Goal: Task Accomplishment & Management: Use online tool/utility

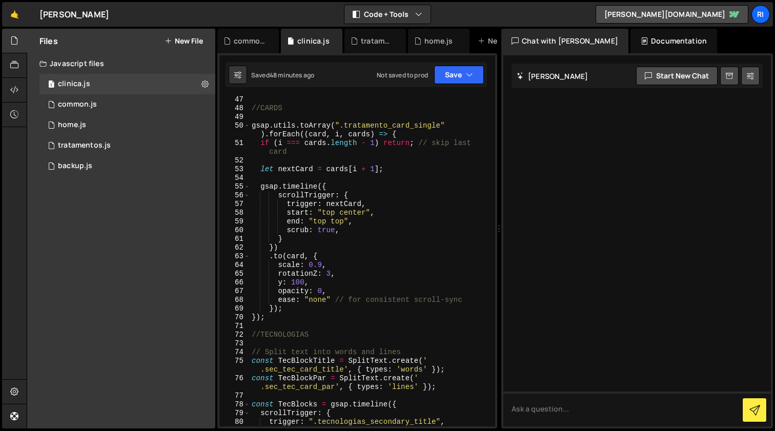
scroll to position [436, 0]
click at [332, 325] on div "//CARDS gsap . utils . toArray ( ".tratamento_card_single" ) . forEach (( card …" at bounding box center [371, 270] width 242 height 348
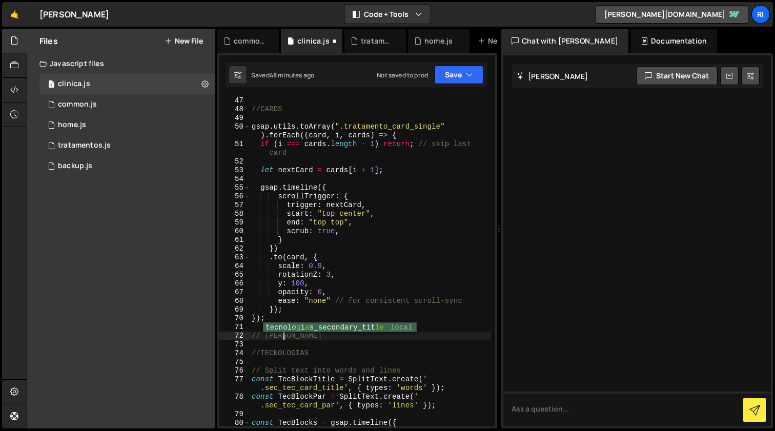
scroll to position [0, 3]
type textarea "// GALERIA"
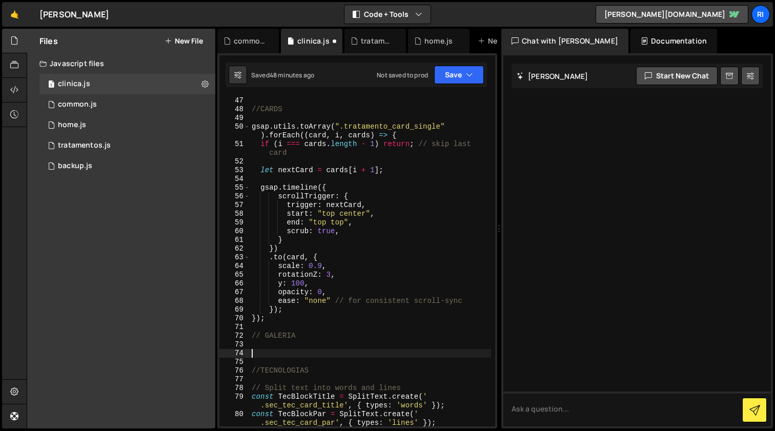
paste textarea "});"
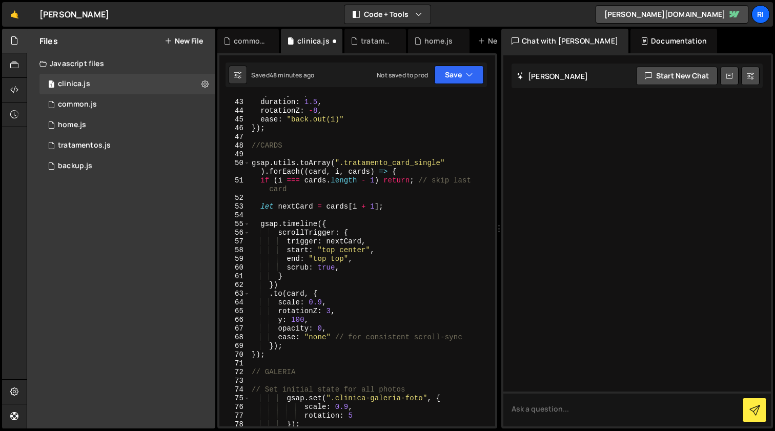
scroll to position [424, 0]
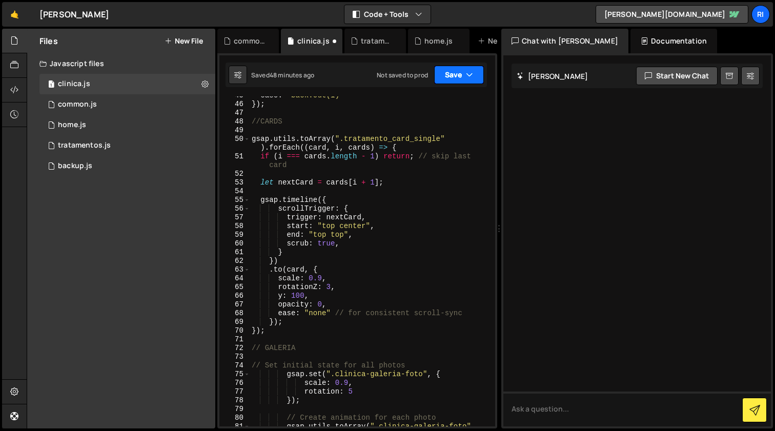
click at [457, 77] on button "Save" at bounding box center [459, 75] width 50 height 18
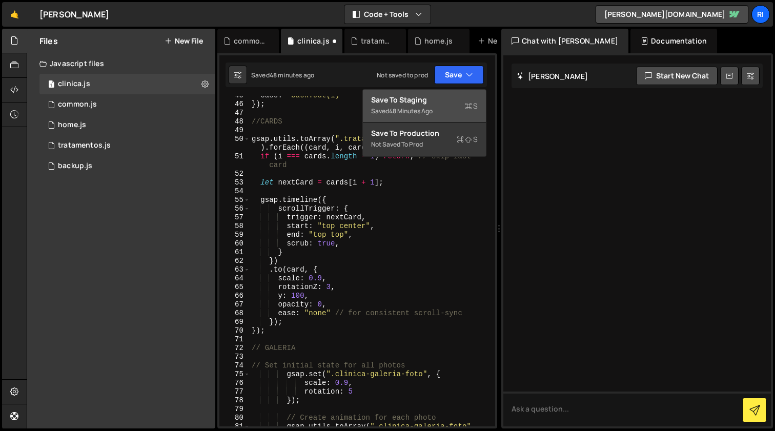
click at [425, 109] on div "48 minutes ago" at bounding box center [411, 111] width 44 height 9
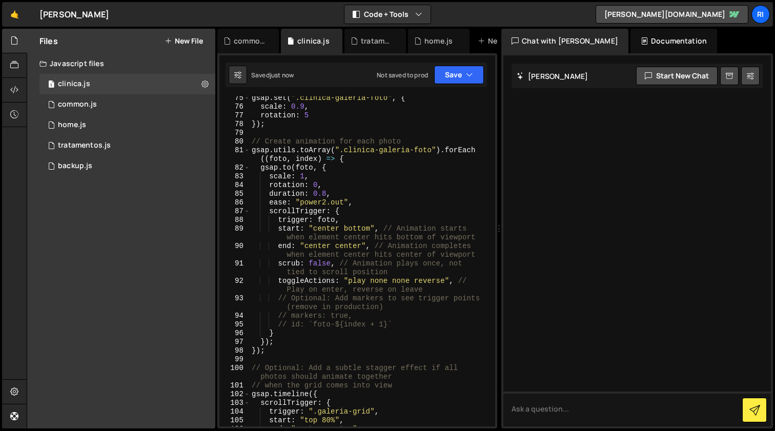
scroll to position [702, 0]
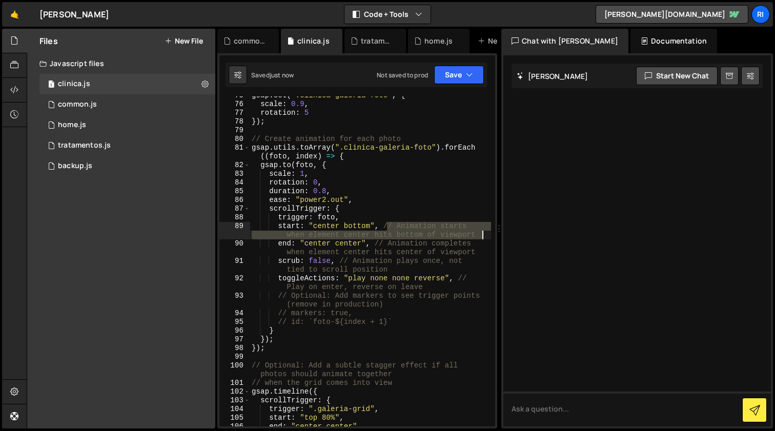
drag, startPoint x: 435, startPoint y: 232, endPoint x: 485, endPoint y: 233, distance: 49.8
click at [485, 233] on div "gsap . set ( ".clinica-galeria-foto" , { scale : 0.9 , rotation : 5 }) ; // Cre…" at bounding box center [371, 265] width 242 height 348
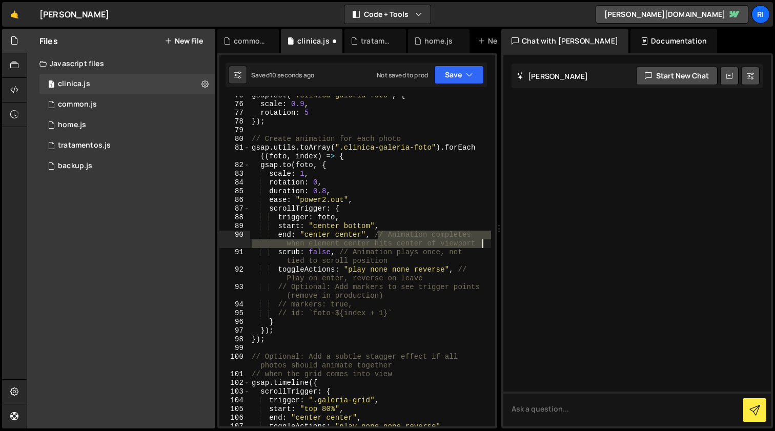
drag, startPoint x: 379, startPoint y: 235, endPoint x: 485, endPoint y: 243, distance: 106.4
click at [485, 243] on div "gsap . set ( ".clinica-galeria-foto" , { scale : 0.9 , rotation : 5 }) ; // Cre…" at bounding box center [371, 265] width 242 height 348
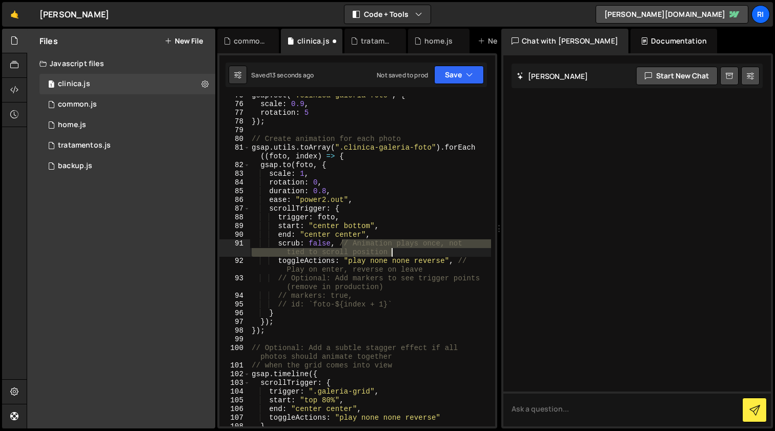
drag, startPoint x: 345, startPoint y: 243, endPoint x: 432, endPoint y: 254, distance: 88.4
click at [432, 255] on div "gsap . set ( ".clinica-galeria-foto" , { scale : 0.9 , rotation : 5 }) ; // Cre…" at bounding box center [371, 265] width 242 height 348
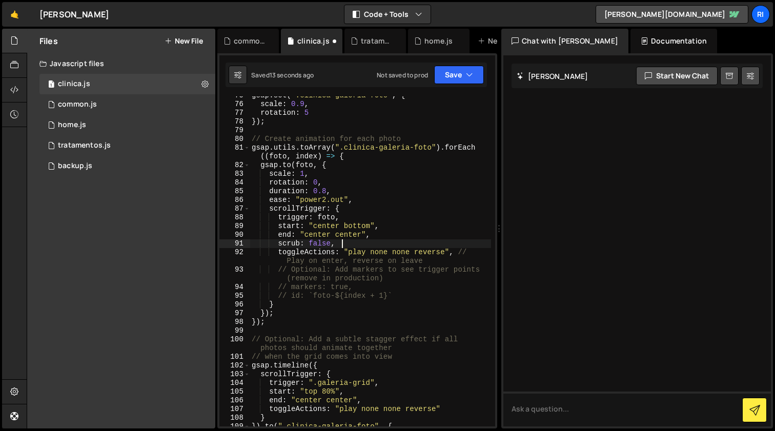
click at [315, 264] on div "gsap . set ( ".clinica-galeria-foto" , { scale : 0.9 , rotation : 5 }) ; // Cre…" at bounding box center [371, 265] width 242 height 348
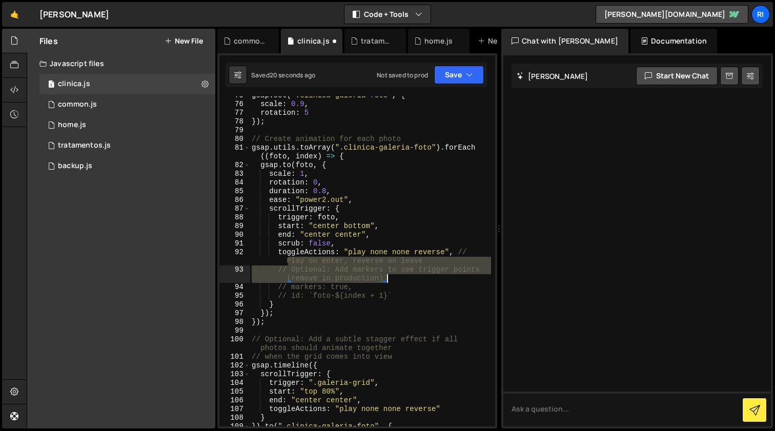
drag, startPoint x: 287, startPoint y: 263, endPoint x: 469, endPoint y: 276, distance: 182.6
click at [469, 276] on div "gsap . set ( ".clinica-galeria-foto" , { scale : 0.9 , rotation : 5 }) ; // Cre…" at bounding box center [371, 265] width 242 height 348
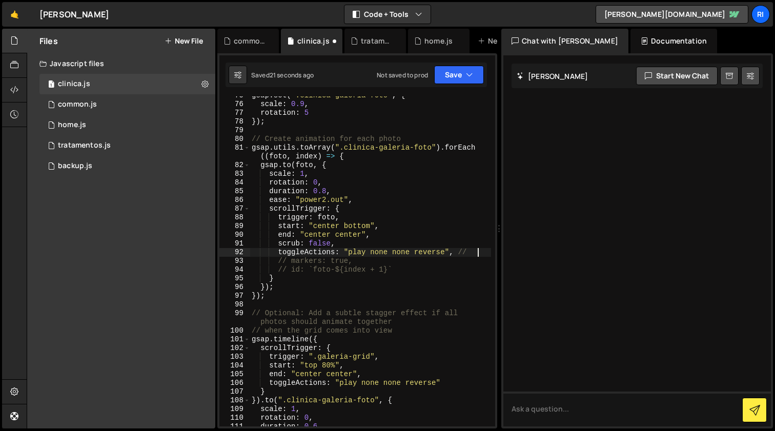
click at [370, 282] on div "gsap . set ( ".clinica-galeria-foto" , { scale : 0.9 , rotation : 5 }) ; // Cre…" at bounding box center [371, 265] width 242 height 348
click at [352, 293] on div "gsap . set ( ".clinica-galeria-foto" , { scale : 0.9 , rotation : 5 }) ; // Cre…" at bounding box center [371, 265] width 242 height 348
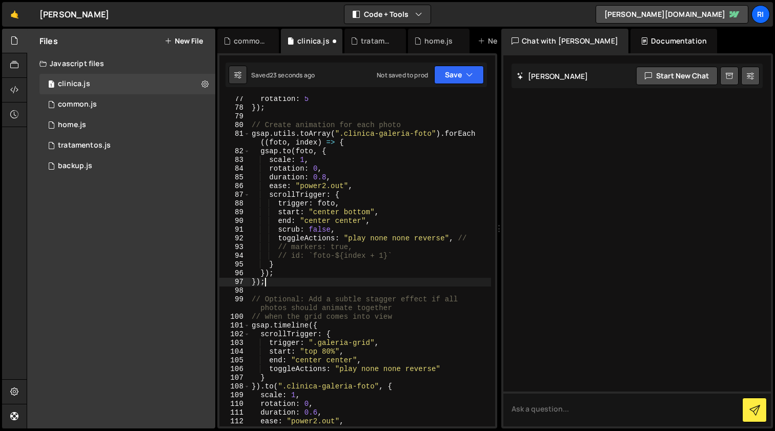
scroll to position [717, 0]
click at [411, 314] on div "rotation : 5 }) ; // Create animation for each photo gsap . utils . toArray ( "…" at bounding box center [371, 273] width 242 height 356
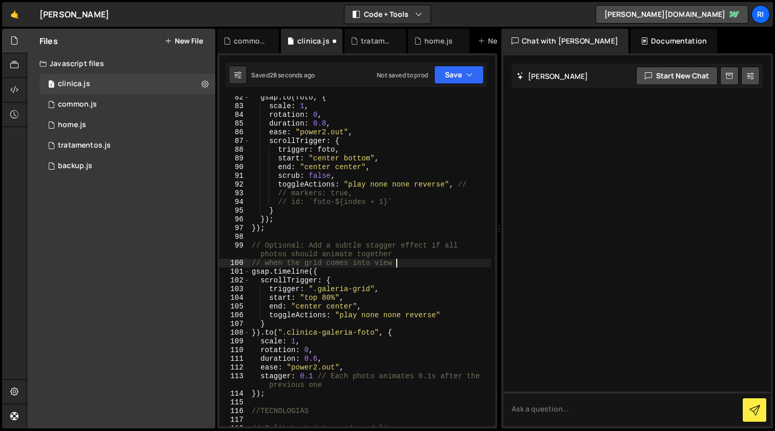
scroll to position [772, 0]
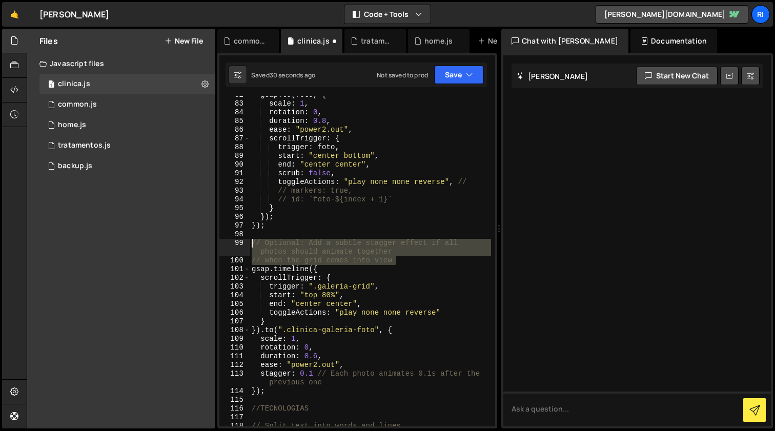
drag, startPoint x: 405, startPoint y: 260, endPoint x: 245, endPoint y: 245, distance: 160.2
click at [245, 245] on div "// when the grid comes into view 82 83 84 85 86 87 88 89 90 91 92 93 94 95 96 9…" at bounding box center [358, 261] width 276 height 330
type textarea "// Optional: Add a subtle stagger effect if all photos should animate together …"
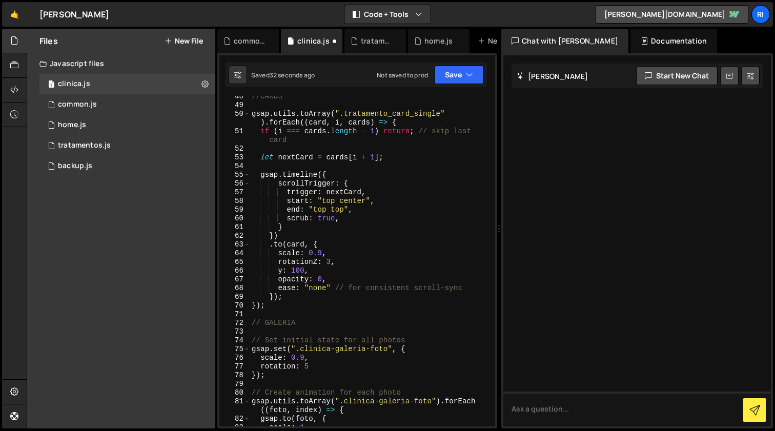
scroll to position [0, 0]
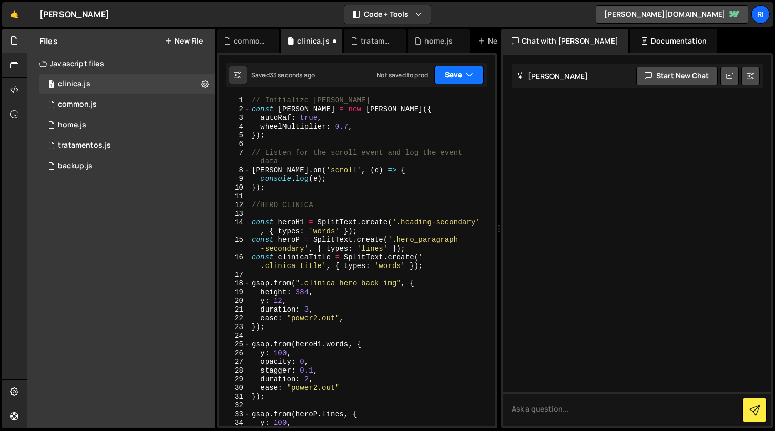
click at [454, 75] on button "Save" at bounding box center [459, 75] width 50 height 18
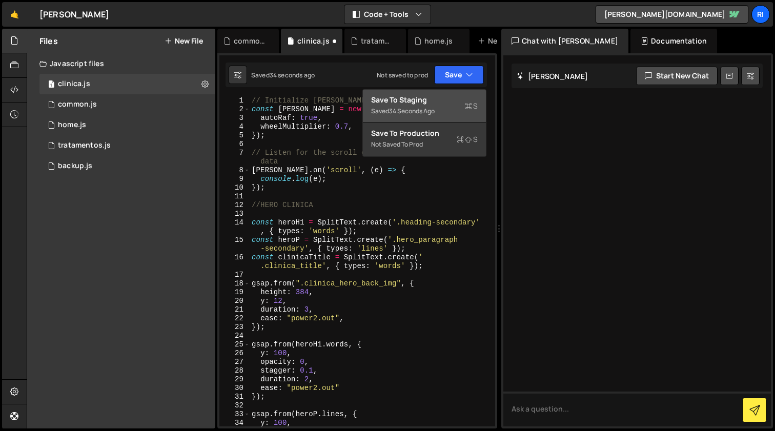
click at [426, 100] on div "Save to Staging S" at bounding box center [424, 100] width 107 height 10
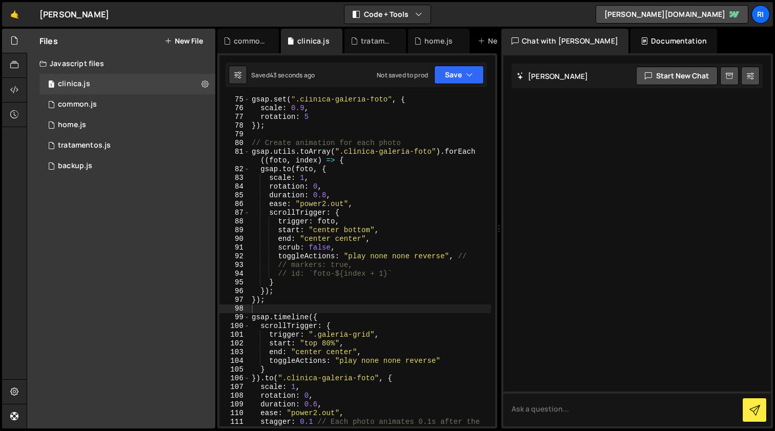
scroll to position [699, 0]
click at [393, 217] on div "gsap . set ( ".clinica-galeria-foto" , { scale : 0.9 , rotation : 5 }) ; // Cre…" at bounding box center [371, 273] width 242 height 356
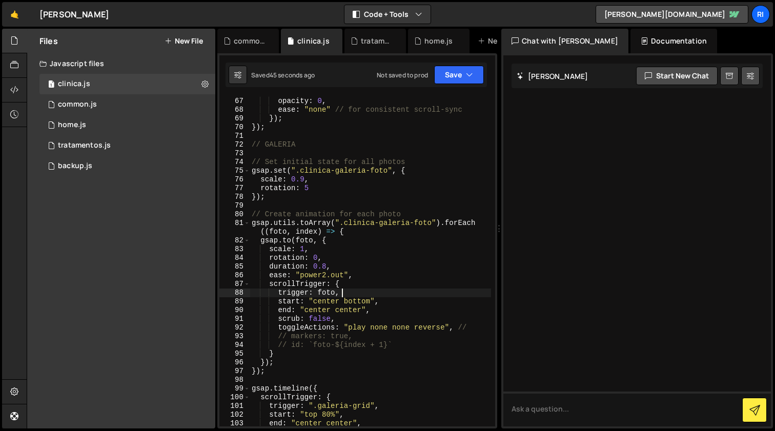
scroll to position [624, 0]
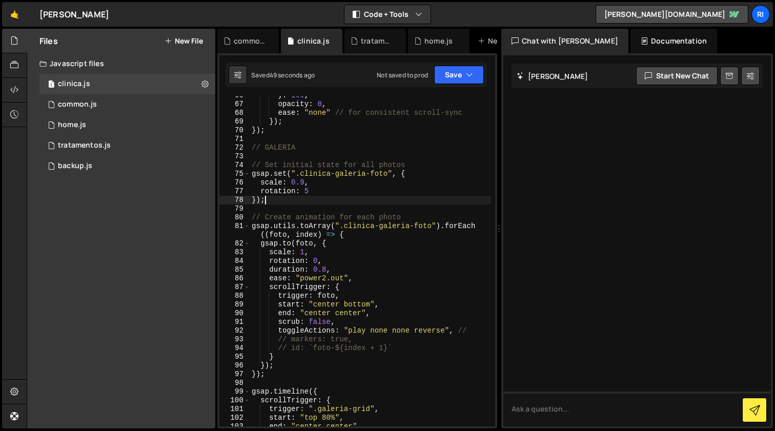
click at [380, 201] on div "y : 100 , opacity : 0 , ease : "none" // for consistent scroll-sync }) ; }) ; /…" at bounding box center [371, 265] width 242 height 348
type textarea "});"
click at [387, 208] on div "y : 100 , opacity : 0 , ease : "none" // for consistent scroll-sync }) ; }) ; /…" at bounding box center [371, 265] width 242 height 348
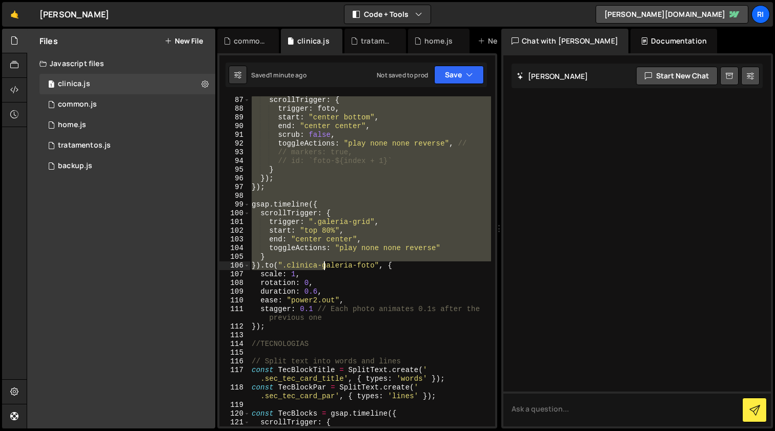
scroll to position [0, 0]
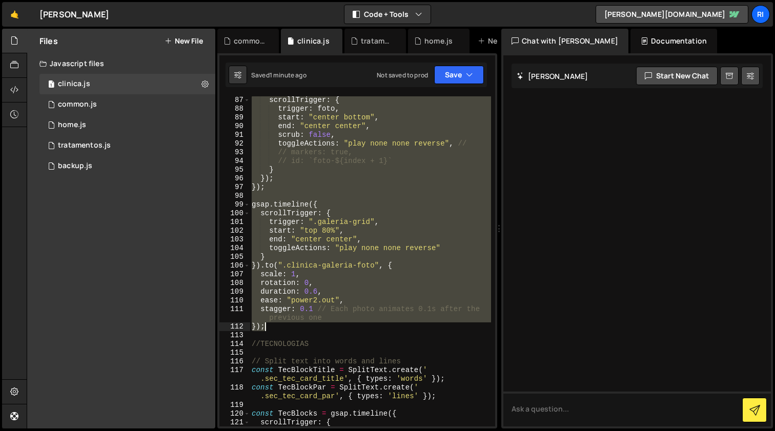
drag, startPoint x: 254, startPoint y: 159, endPoint x: 323, endPoint y: 326, distance: 180.5
click at [323, 326] on div "scrollTrigger : { trigger : foto , start : "center bottom" , end : "center cent…" at bounding box center [371, 270] width 242 height 348
paste textarea
type textarea "});"
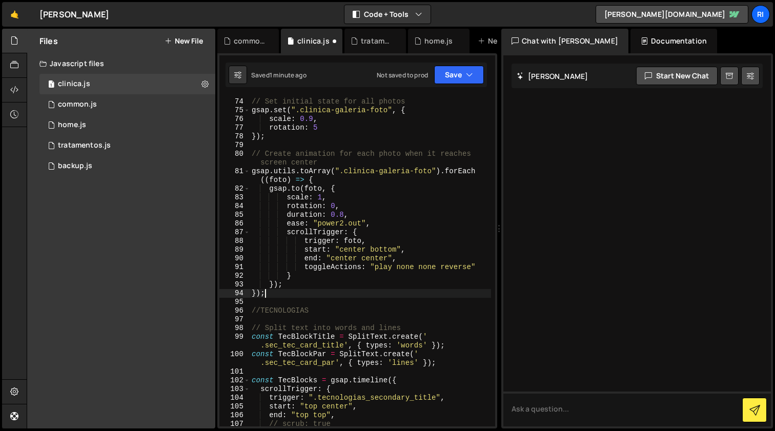
scroll to position [688, 0]
click at [449, 75] on button "Save" at bounding box center [459, 75] width 50 height 18
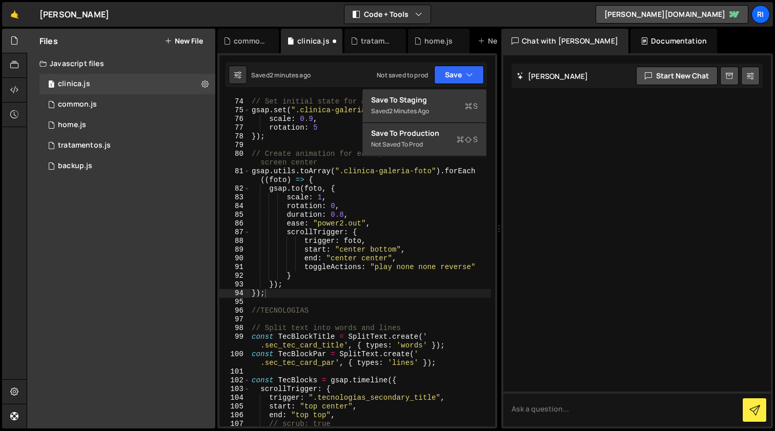
click at [421, 106] on div "Saved 2 minutes ago" at bounding box center [424, 111] width 107 height 12
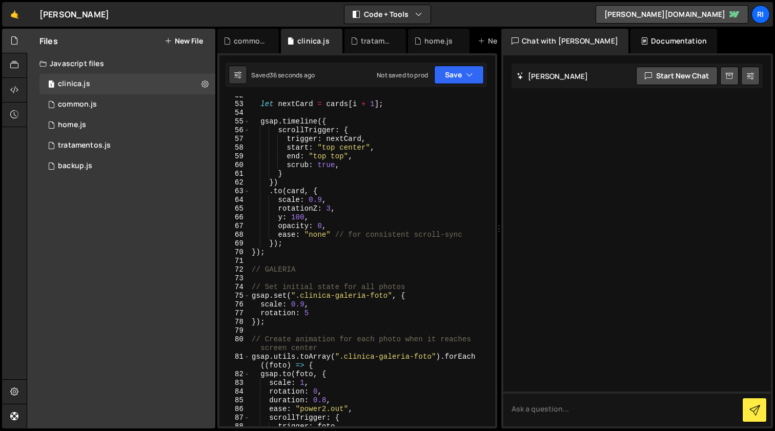
scroll to position [502, 0]
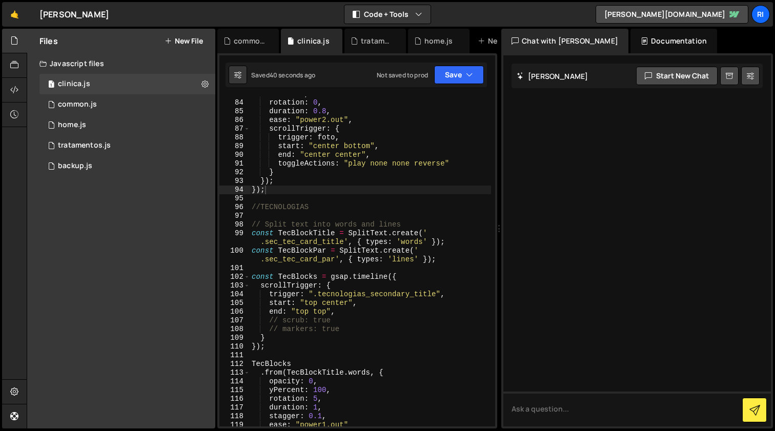
click at [348, 212] on div "scale : 1 , rotation : 0 , duration : 0.8 , ease : "power2.out" , scrollTrigger…" at bounding box center [371, 264] width 242 height 348
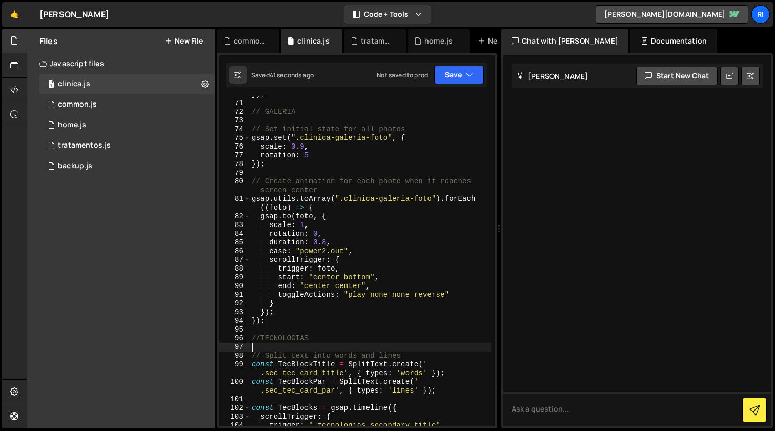
scroll to position [660, 0]
click at [302, 224] on div "}) ; // GALERIA // Set initial state for all photos gsap . set ( ".clinica-gale…" at bounding box center [371, 264] width 242 height 348
type textarea "// Create animation for each photo when it reaches screen center"
type textarea "scale: 0.8,"
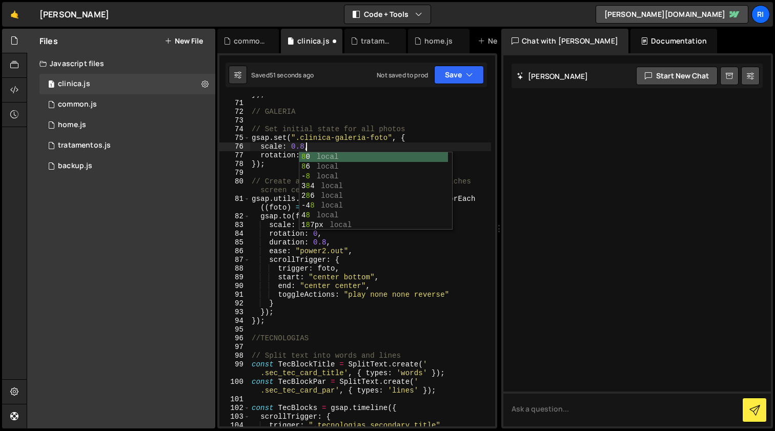
scroll to position [0, 4]
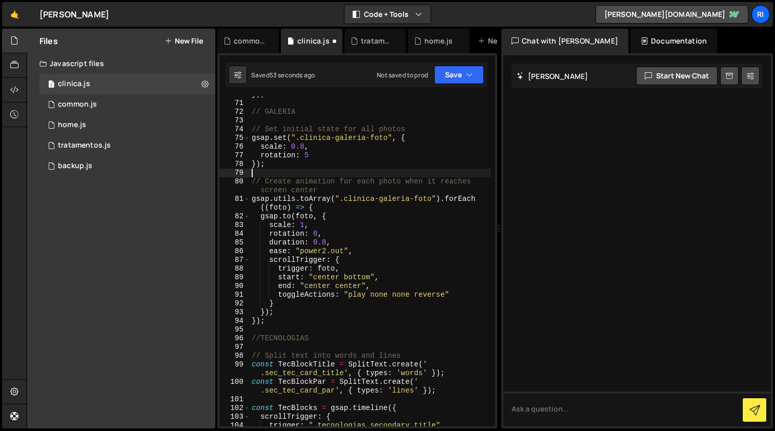
click at [274, 173] on div "}) ; // GALERIA // Set initial state for all photos gsap . set ( ".clinica-gale…" at bounding box center [371, 264] width 242 height 348
click at [305, 157] on div "}) ; // GALERIA // Set initial state for all photos gsap . set ( ".clinica-gale…" at bounding box center [371, 264] width 242 height 348
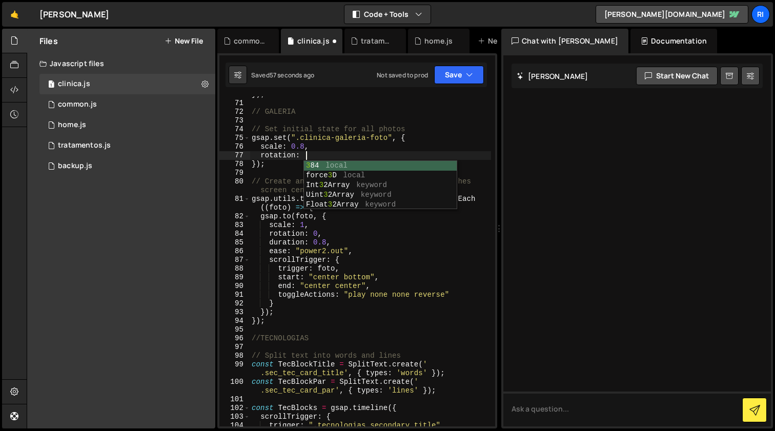
scroll to position [0, 4]
click at [420, 278] on div "}) ; // GALERIA // Set initial state for all photos gsap . set ( ".clinica-gale…" at bounding box center [371, 264] width 242 height 348
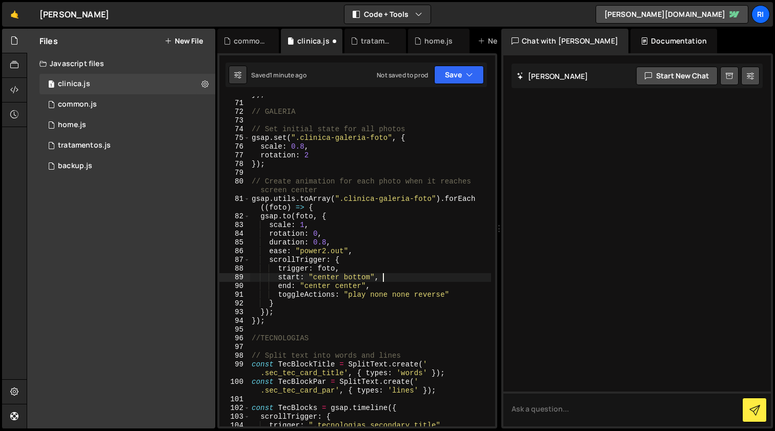
click at [399, 250] on div "}) ; // GALERIA // Set initial state for all photos gsap . set ( ".clinica-gale…" at bounding box center [371, 264] width 242 height 348
click at [322, 157] on div "}) ; // GALERIA // Set initial state for all photos gsap . set ( ".clinica-gale…" at bounding box center [371, 264] width 242 height 348
type textarea "rotation: 2"
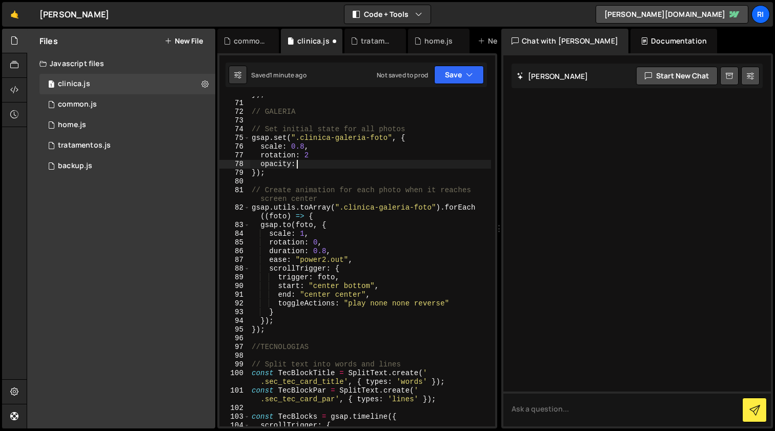
scroll to position [0, 3]
click at [317, 158] on div "}) ; // GALERIA // Set initial state for all photos gsap . set ( ".clinica-gale…" at bounding box center [371, 264] width 242 height 348
click at [329, 241] on div "}) ; // GALERIA // Set initial state for all photos gsap . set ( ".clinica-gale…" at bounding box center [371, 264] width 242 height 348
type textarea "rotation: 0,"
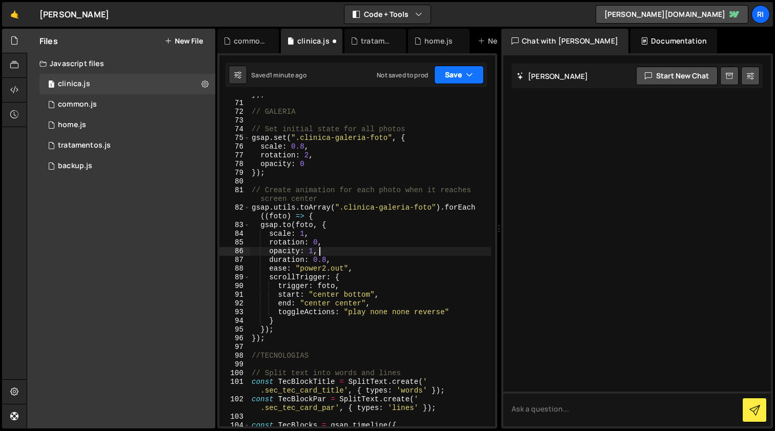
click at [444, 71] on button "Save" at bounding box center [459, 75] width 50 height 18
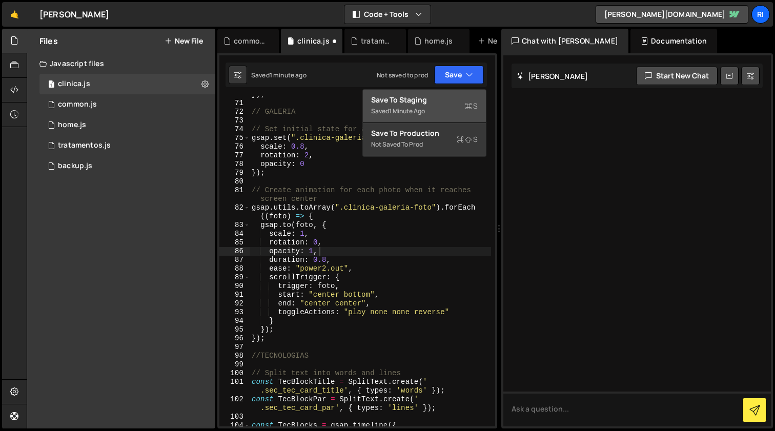
click at [433, 105] on button "Save to Staging S Saved 1 minute ago" at bounding box center [424, 106] width 123 height 33
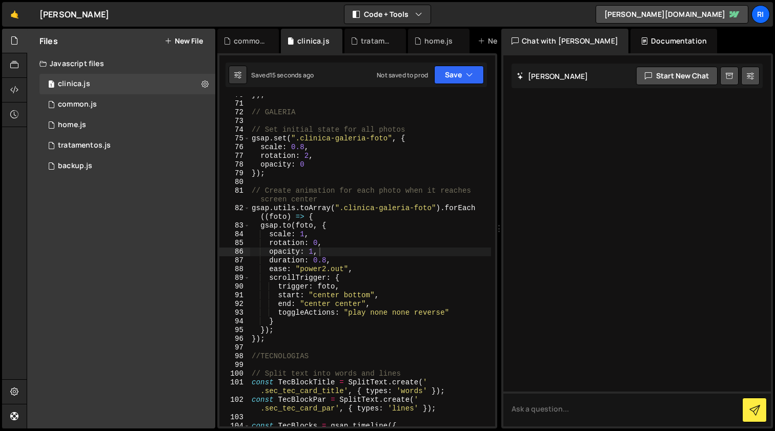
scroll to position [653, 0]
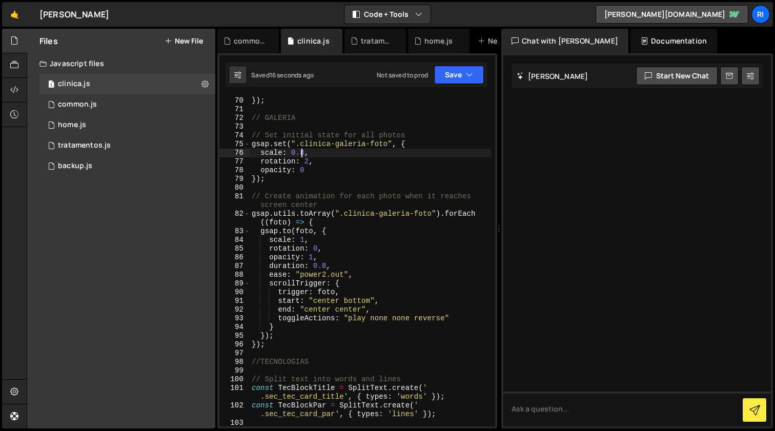
click at [302, 153] on div "}) ; }) ; // GALERIA // Set initial state for all photos gsap . set ( ".clinica…" at bounding box center [371, 262] width 242 height 348
type textarea "scale: 0.9,"
click at [335, 185] on div "}) ; }) ; // GALERIA // Set initial state for all photos gsap . set ( ".clinica…" at bounding box center [371, 262] width 242 height 348
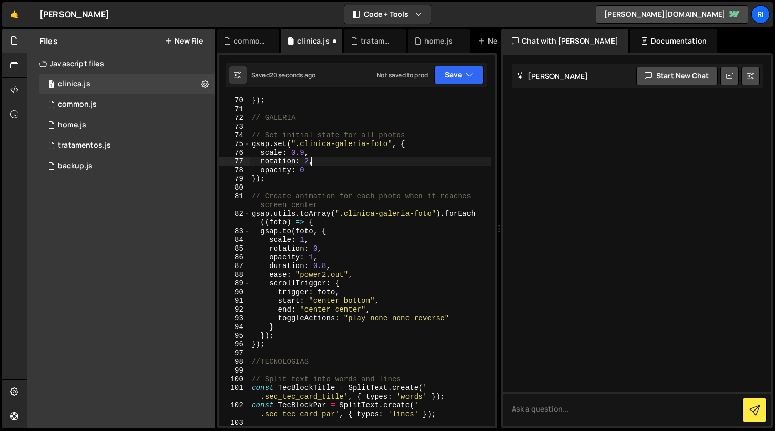
drag, startPoint x: 311, startPoint y: 163, endPoint x: 327, endPoint y: 158, distance: 16.6
click at [311, 163] on div "}) ; }) ; // GALERIA // Set initial state for all photos gsap . set ( ".clinica…" at bounding box center [371, 262] width 242 height 348
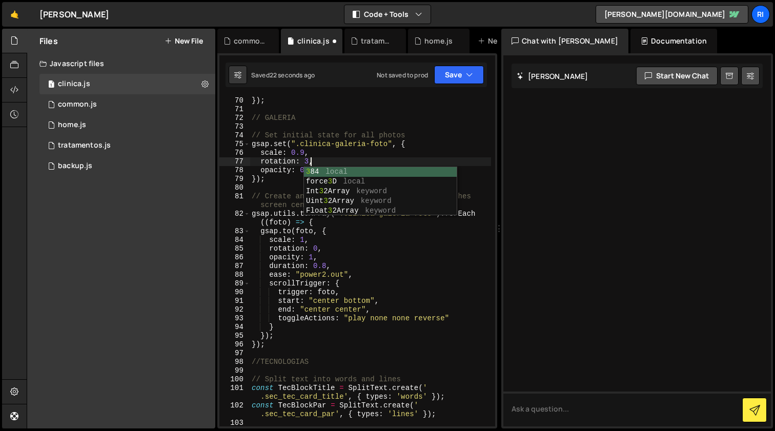
scroll to position [0, 4]
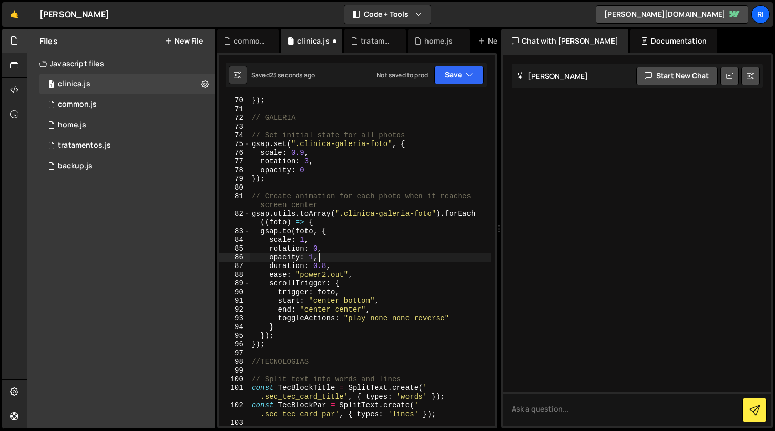
click at [380, 254] on div "}) ; }) ; // GALERIA // Set initial state for all photos gsap . set ( ".clinica…" at bounding box center [371, 262] width 242 height 348
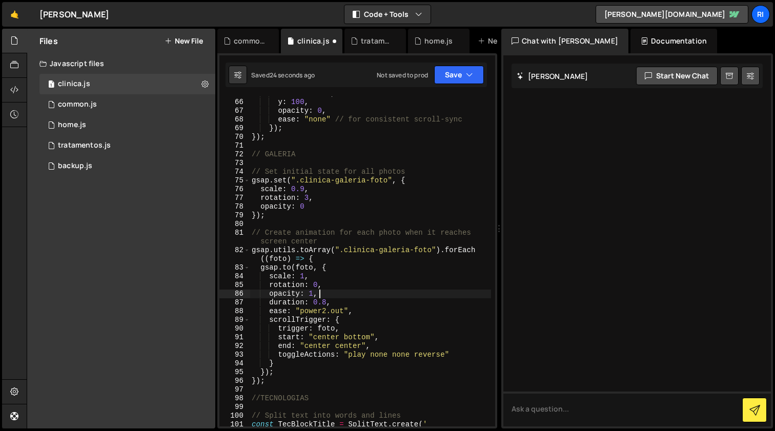
scroll to position [601, 0]
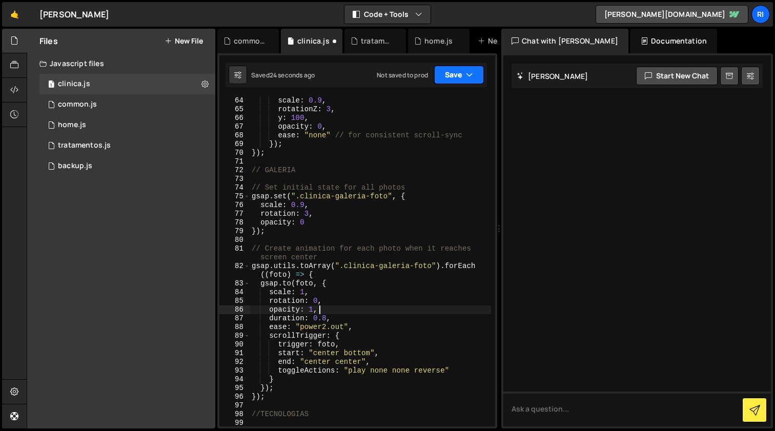
click at [452, 76] on button "Save" at bounding box center [459, 75] width 50 height 18
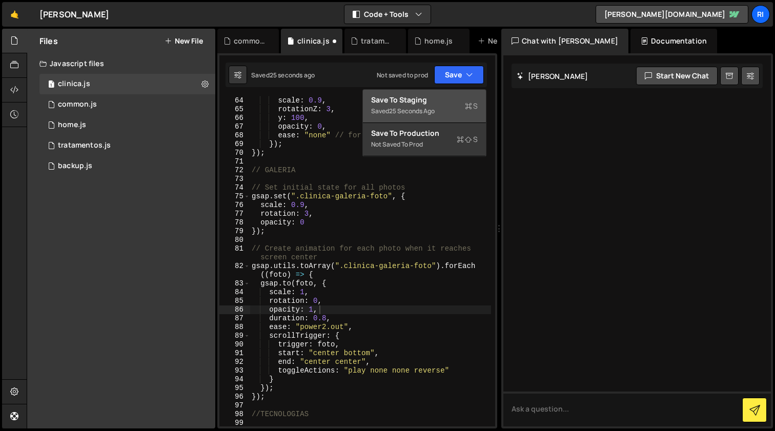
click at [435, 96] on div "Save to Staging S" at bounding box center [424, 100] width 107 height 10
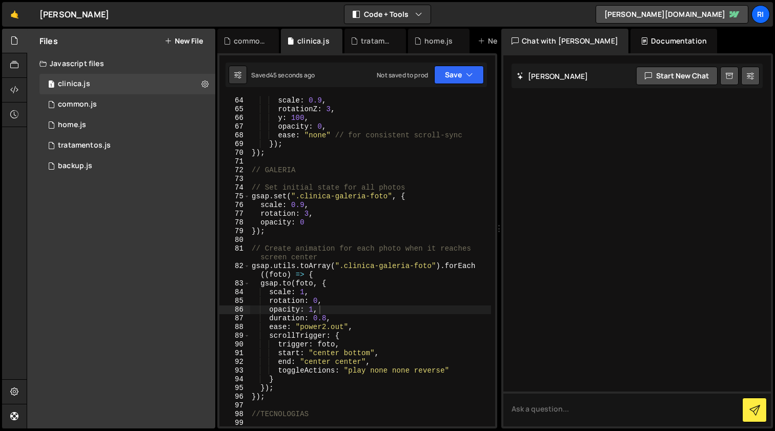
type textarea "opacity: 0"
drag, startPoint x: 315, startPoint y: 224, endPoint x: 257, endPoint y: 222, distance: 58.5
click at [257, 222] on div ". to ( card , { scale : 0.9 , rotationZ : 3 , y : 100 , opacity : 0 , ease : "n…" at bounding box center [371, 262] width 242 height 348
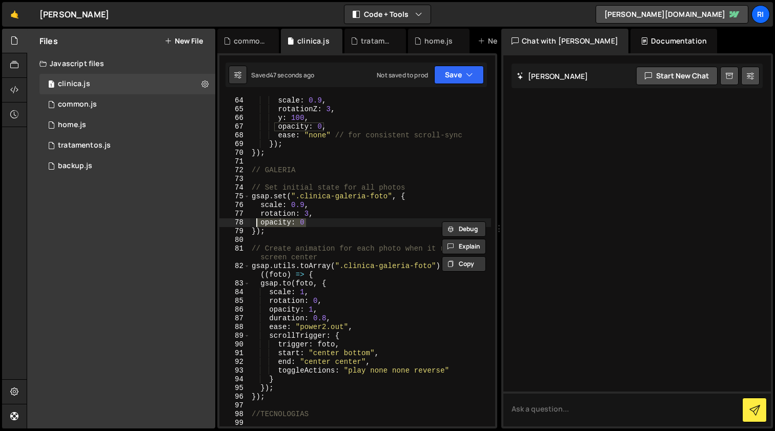
scroll to position [0, 0]
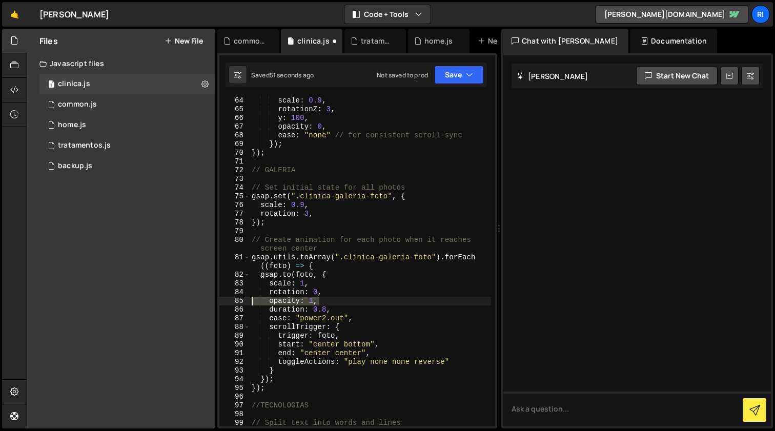
drag, startPoint x: 290, startPoint y: 300, endPoint x: 250, endPoint y: 300, distance: 40.0
click at [250, 300] on div ". to ( card , { scale : 0.9 , rotationZ : 3 , y : 100 , opacity : 0 , ease : "n…" at bounding box center [371, 262] width 242 height 348
type textarea "opacity: 1,"
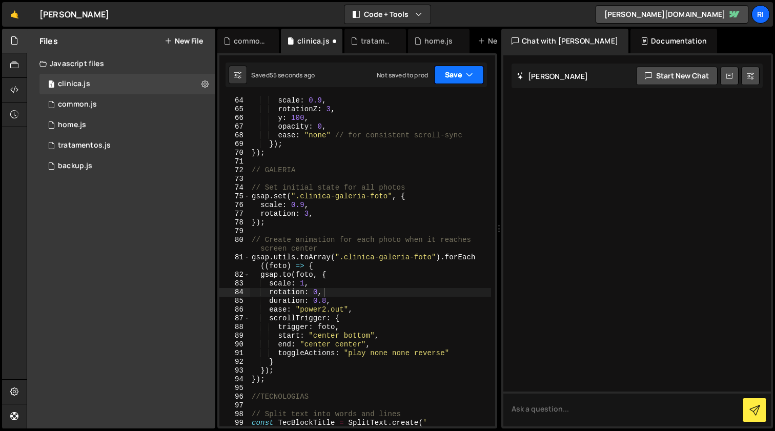
click at [450, 75] on button "Save" at bounding box center [459, 75] width 50 height 18
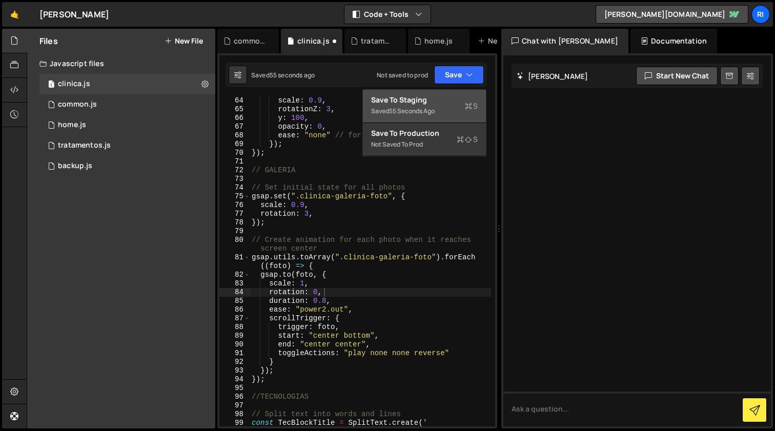
click at [431, 105] on div "Save to Staging S" at bounding box center [424, 100] width 107 height 10
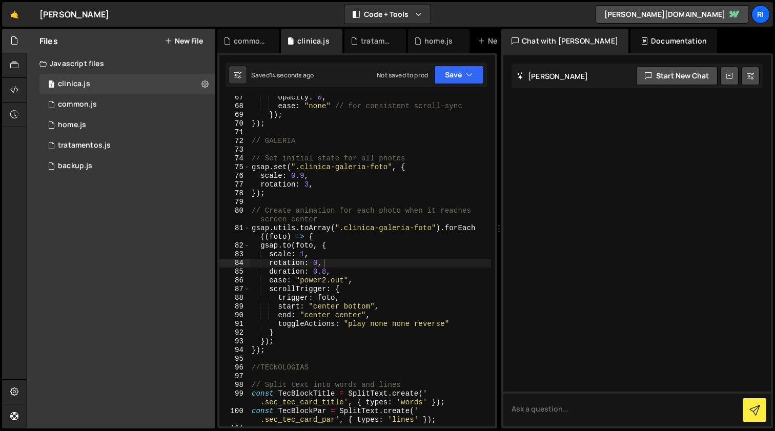
scroll to position [634, 0]
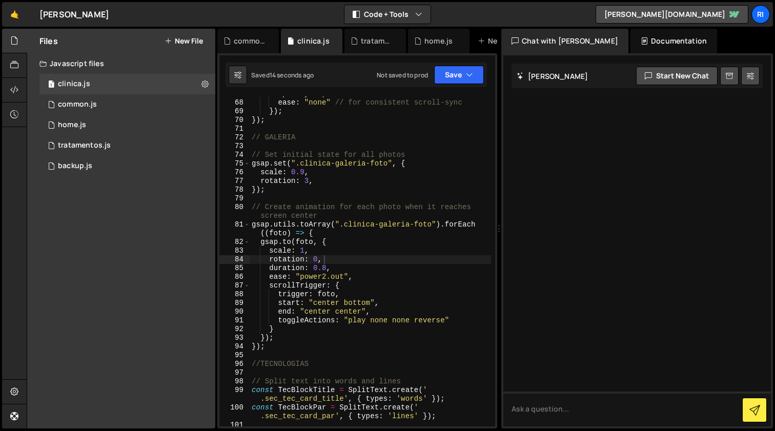
click at [384, 304] on div "opacity : 0 , ease : "none" // for consistent scroll-sync }) ; }) ; // GALERIA …" at bounding box center [371, 264] width 242 height 348
click at [365, 280] on div "opacity : 0 , ease : "none" // for consistent scroll-sync }) ; }) ; // GALERIA …" at bounding box center [371, 264] width 242 height 348
type textarea "ease: "power2.out","
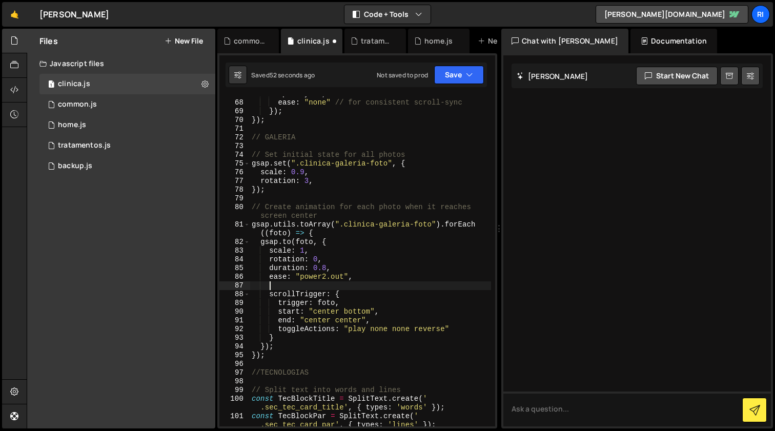
scroll to position [0, 1]
paste textarea "stagger: 0.15,"
click at [457, 82] on button "Save" at bounding box center [459, 75] width 50 height 18
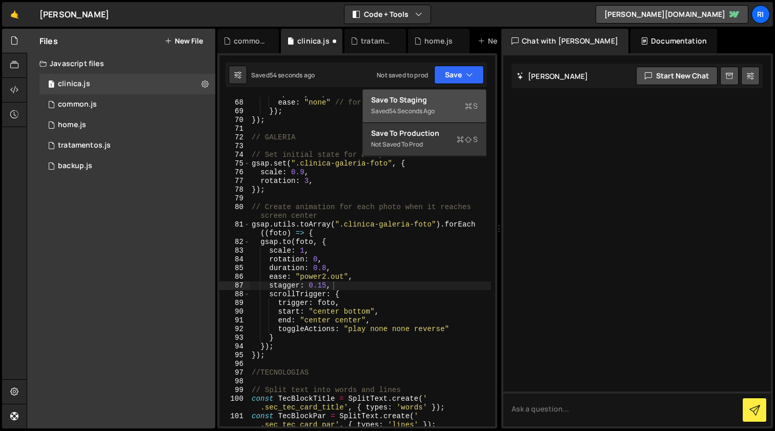
click at [439, 99] on div "Save to Staging S" at bounding box center [424, 100] width 107 height 10
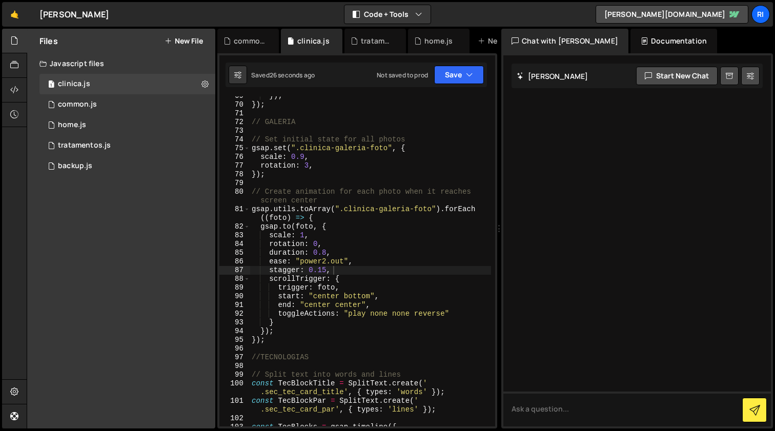
scroll to position [653, 0]
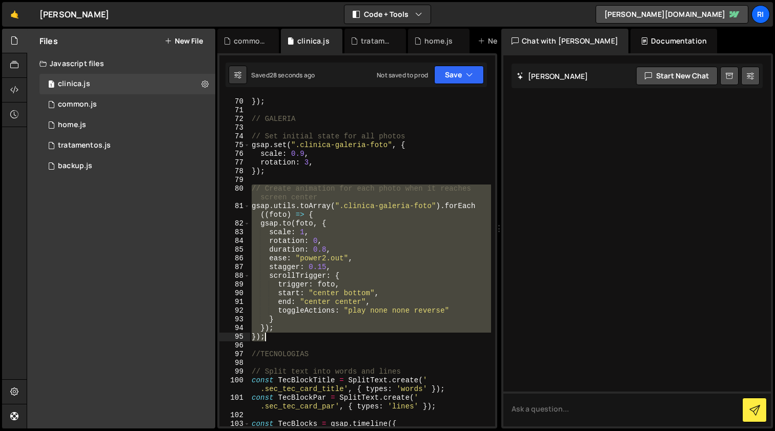
drag, startPoint x: 253, startPoint y: 188, endPoint x: 344, endPoint y: 336, distance: 173.6
click at [344, 336] on div "}) ; }) ; // GALERIA // Set initial state for all photos gsap . set ( ".clinica…" at bounding box center [371, 263] width 242 height 348
paste textarea
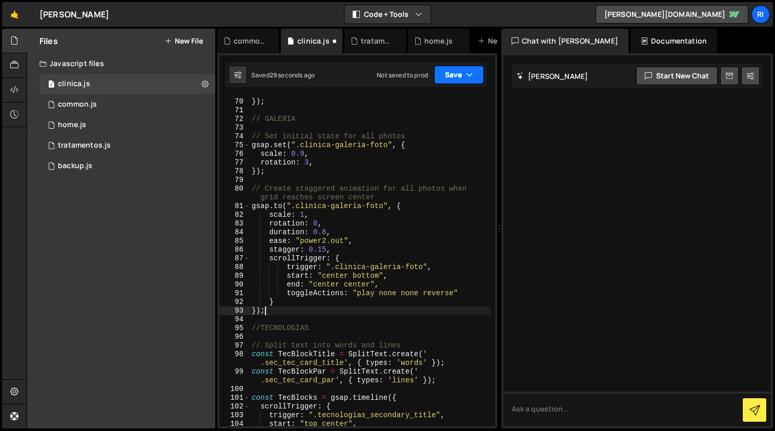
click at [458, 74] on button "Save" at bounding box center [459, 75] width 50 height 18
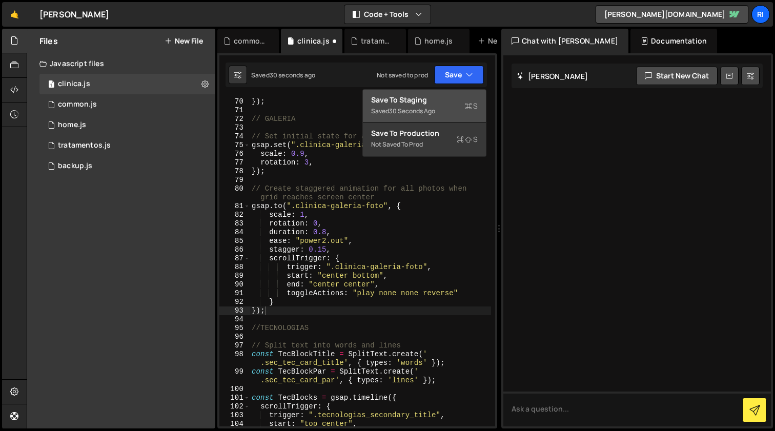
click at [435, 95] on div "Save to Staging S" at bounding box center [424, 100] width 107 height 10
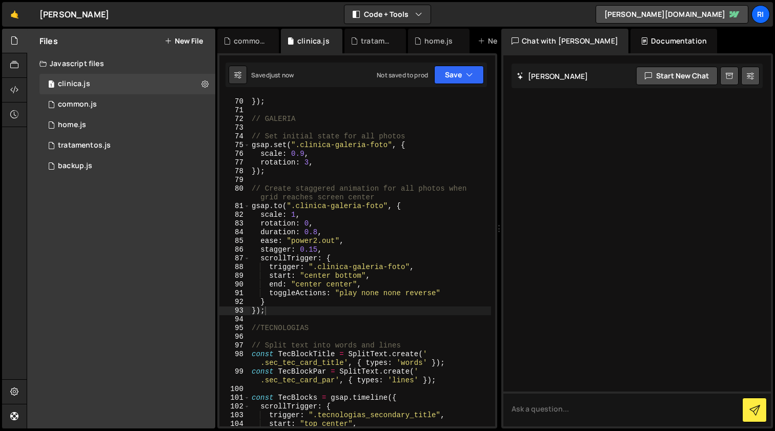
scroll to position [0, 0]
click at [307, 163] on div "}) ; }) ; // GALERIA // Set initial state for all photos gsap . set ( ".clinica…" at bounding box center [371, 263] width 242 height 348
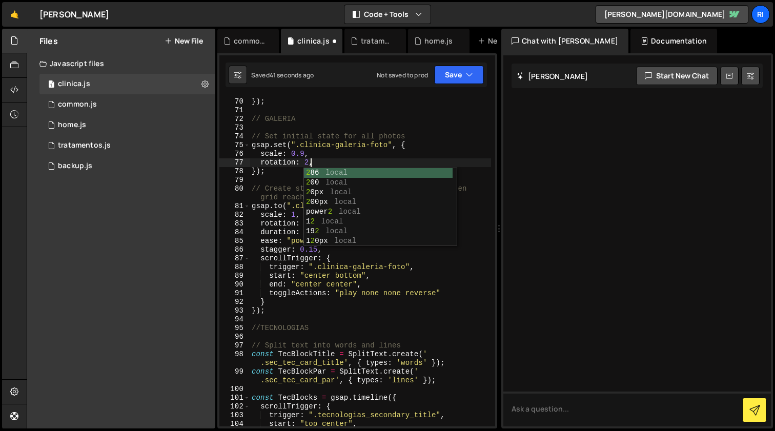
scroll to position [0, 4]
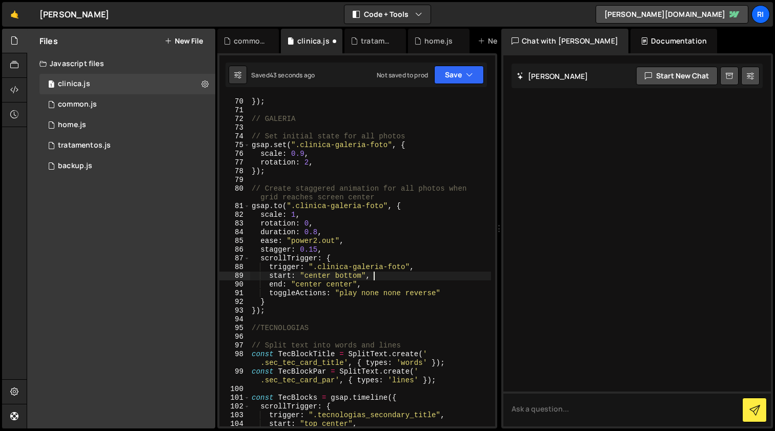
click at [446, 276] on div "}) ; }) ; // GALERIA // Set initial state for all photos gsap . set ( ".clinica…" at bounding box center [371, 263] width 242 height 348
click at [360, 234] on div "}) ; }) ; // GALERIA // Set initial state for all photos gsap . set ( ".clinica…" at bounding box center [371, 263] width 242 height 348
click at [315, 248] on div "}) ; }) ; // GALERIA // Set initial state for all photos gsap . set ( ".clinica…" at bounding box center [371, 263] width 242 height 348
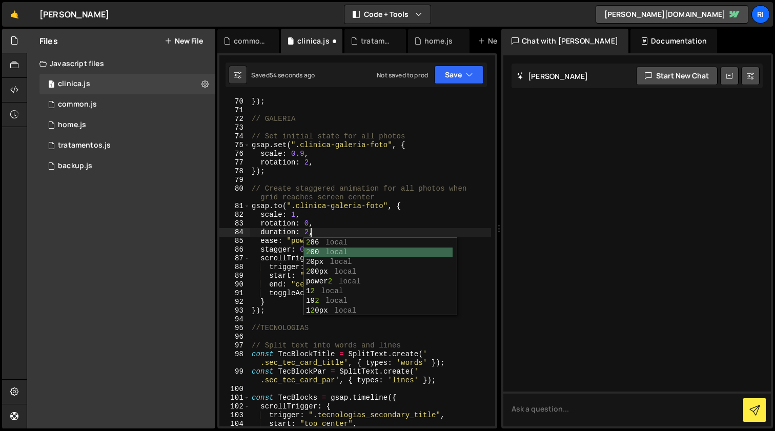
click at [383, 215] on div "}) ; }) ; // GALERIA // Set initial state for all photos gsap . set ( ".clinica…" at bounding box center [371, 263] width 242 height 348
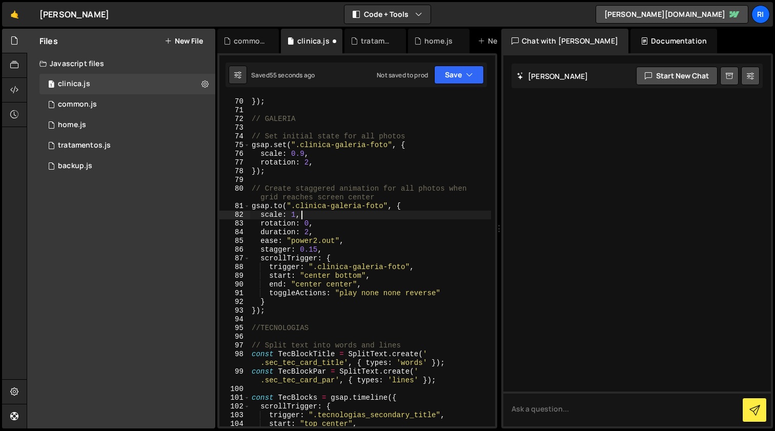
scroll to position [0, 3]
click at [321, 247] on div "}) ; }) ; // GALERIA // Set initial state for all photos gsap . set ( ".clinica…" at bounding box center [371, 263] width 242 height 348
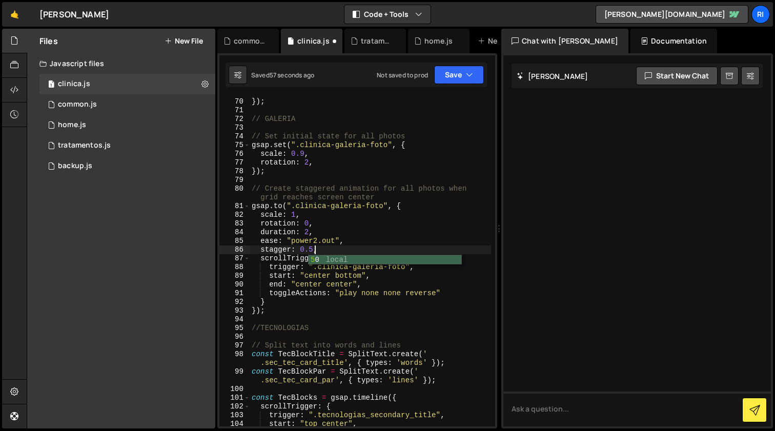
scroll to position [0, 4]
click at [446, 79] on button "Save" at bounding box center [459, 75] width 50 height 18
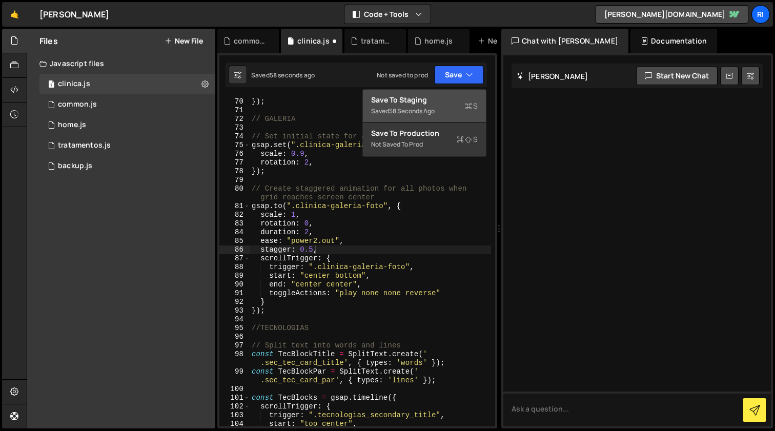
click at [417, 100] on div "Save to Staging S" at bounding box center [424, 100] width 107 height 10
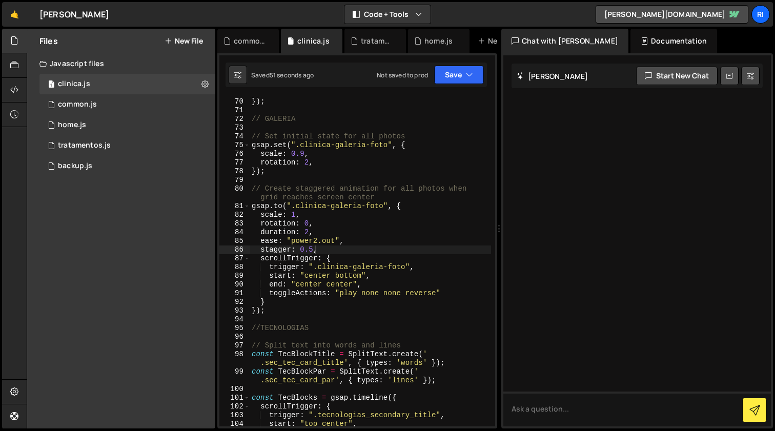
click at [336, 191] on div "}) ; }) ; // GALERIA // Set initial state for all photos gsap . set ( ".clinica…" at bounding box center [371, 263] width 242 height 348
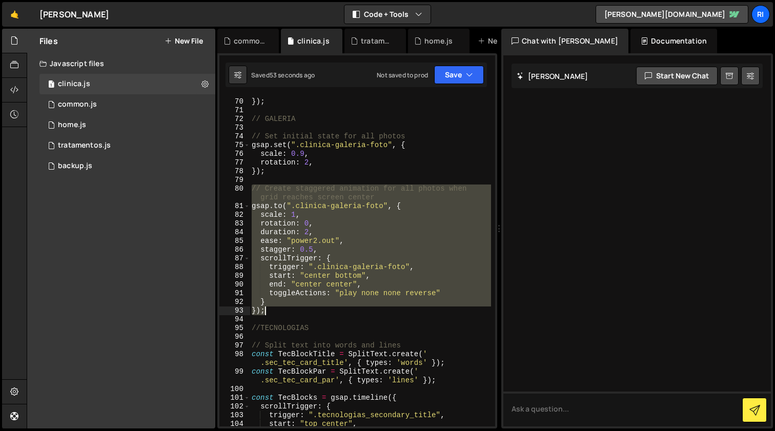
drag, startPoint x: 251, startPoint y: 190, endPoint x: 312, endPoint y: 312, distance: 136.7
click at [312, 312] on div "}) ; }) ; // GALERIA // Set initial state for all photos gsap . set ( ".clinica…" at bounding box center [371, 263] width 242 height 348
click at [367, 185] on div "}) ; }) ; // GALERIA // Set initial state for all photos gsap . set ( ".clinica…" at bounding box center [371, 261] width 242 height 330
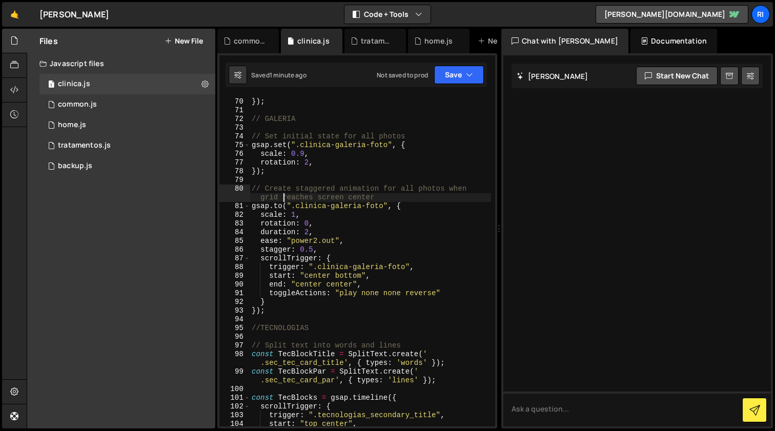
click at [285, 195] on div "}) ; }) ; // GALERIA // Set initial state for all photos gsap . set ( ".clinica…" at bounding box center [371, 263] width 242 height 348
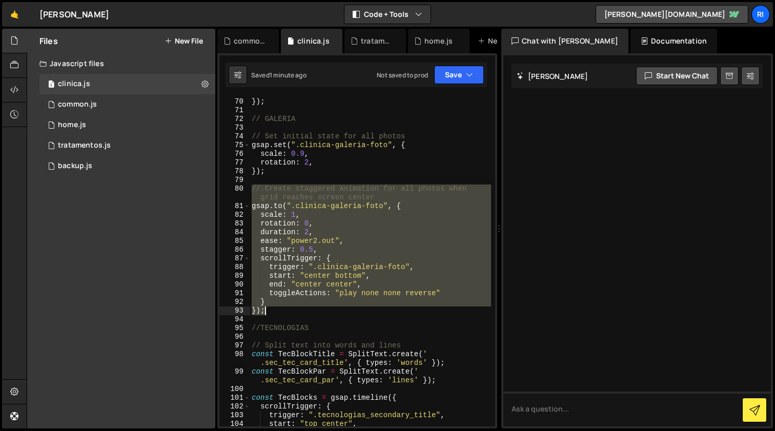
drag, startPoint x: 251, startPoint y: 188, endPoint x: 306, endPoint y: 314, distance: 137.1
click at [306, 314] on div "}) ; }) ; // GALERIA // Set initial state for all photos gsap . set ( ".clinica…" at bounding box center [371, 263] width 242 height 348
paste textarea
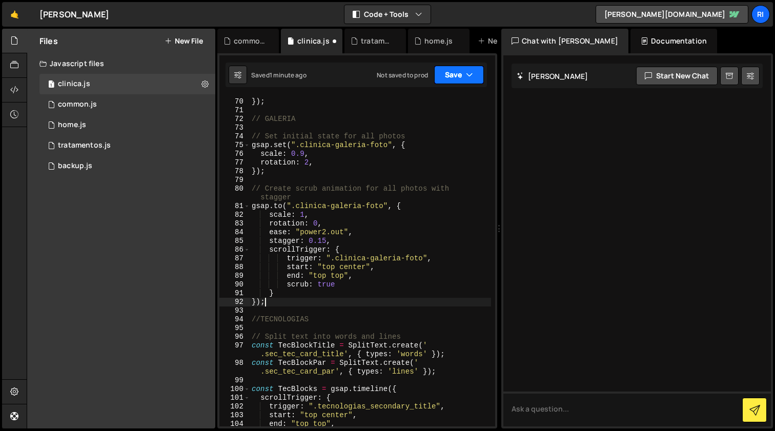
click at [452, 70] on button "Save" at bounding box center [459, 75] width 50 height 18
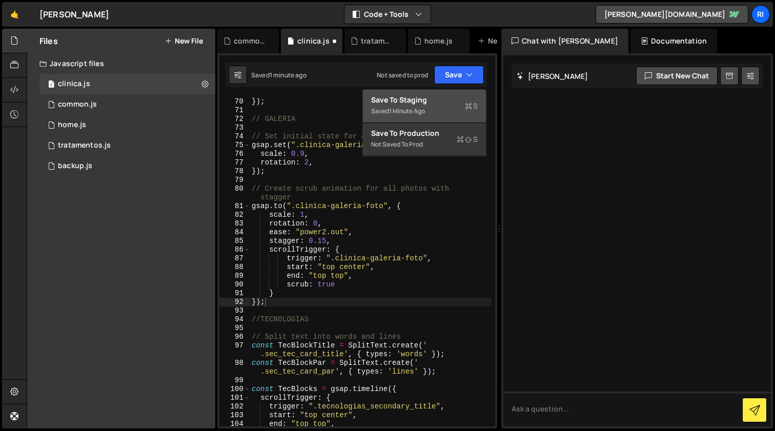
click at [422, 98] on div "Save to Staging S" at bounding box center [424, 100] width 107 height 10
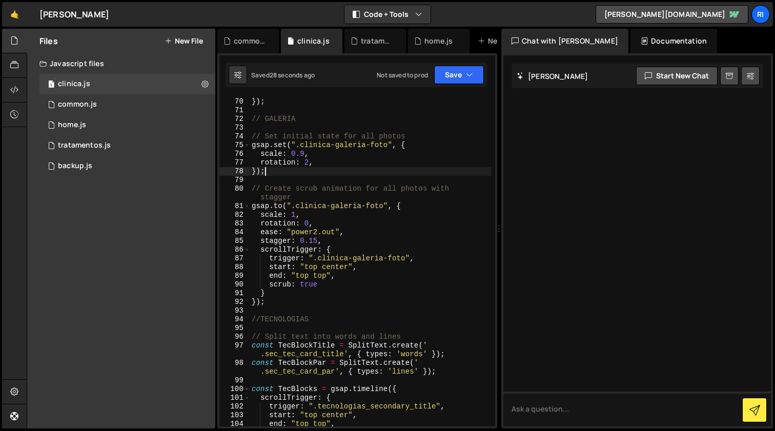
click at [323, 171] on div "}) ; }) ; // GALERIA // Set initial state for all photos gsap . set ( ".clinica…" at bounding box center [371, 263] width 242 height 348
click at [311, 165] on div "}) ; }) ; // GALERIA // Set initial state for all photos gsap . set ( ".clinica…" at bounding box center [371, 263] width 242 height 348
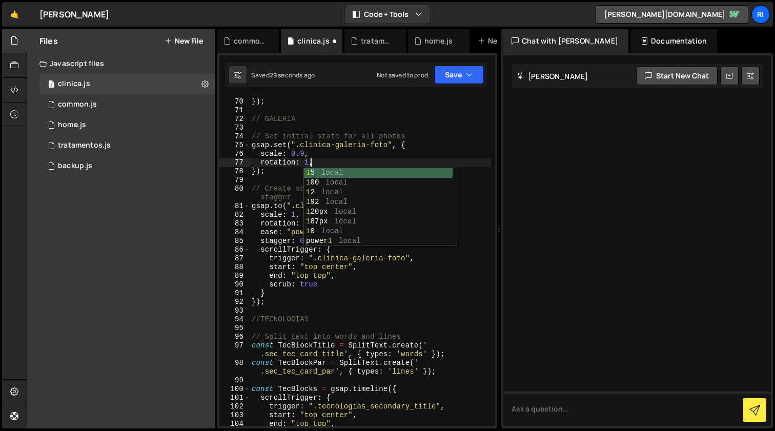
scroll to position [0, 4]
click at [371, 298] on div "}) ; }) ; // GALERIA // Set initial state for all photos gsap . set ( ".clinica…" at bounding box center [371, 263] width 242 height 348
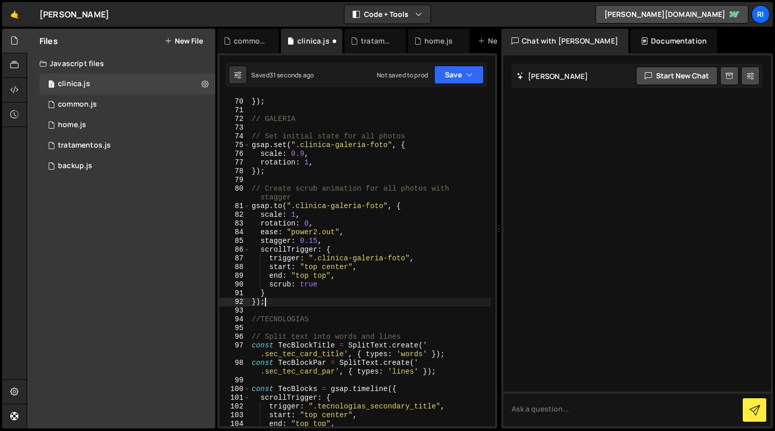
scroll to position [0, 1]
click at [306, 156] on div "}) ; }) ; // GALERIA // Set initial state for all photos gsap . set ( ".clinica…" at bounding box center [371, 263] width 242 height 348
type textarea "scale: 0.95,"
click at [450, 72] on button "Save" at bounding box center [459, 75] width 50 height 18
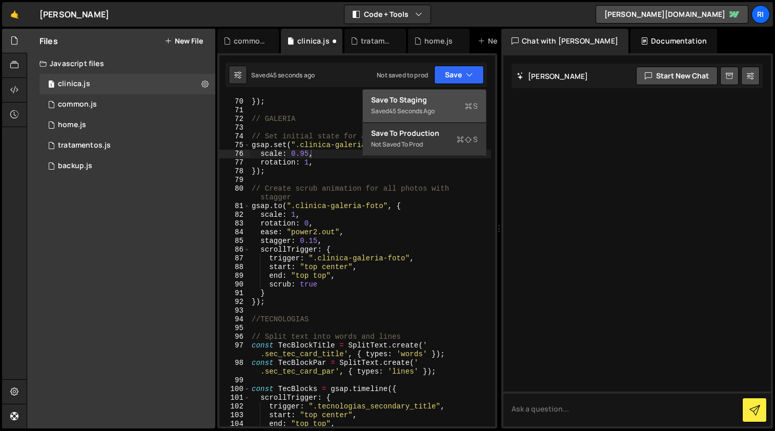
click at [421, 110] on div "45 seconds ago" at bounding box center [412, 111] width 46 height 9
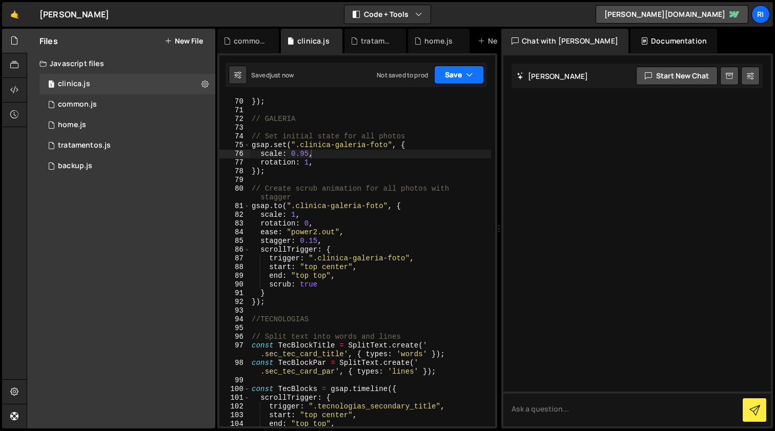
click at [473, 73] on button "Save" at bounding box center [459, 75] width 50 height 18
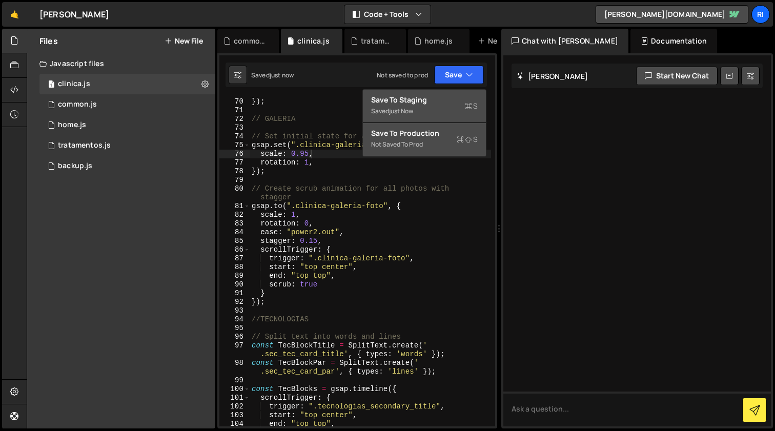
click at [434, 144] on button "Save to Production S Not saved to prod" at bounding box center [424, 139] width 123 height 33
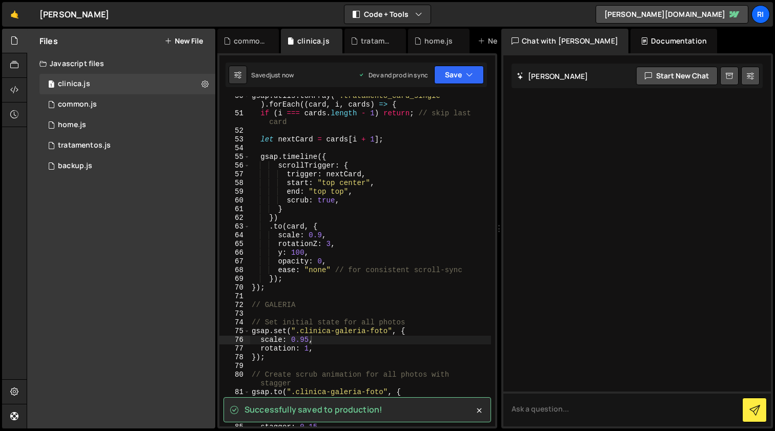
scroll to position [0, 0]
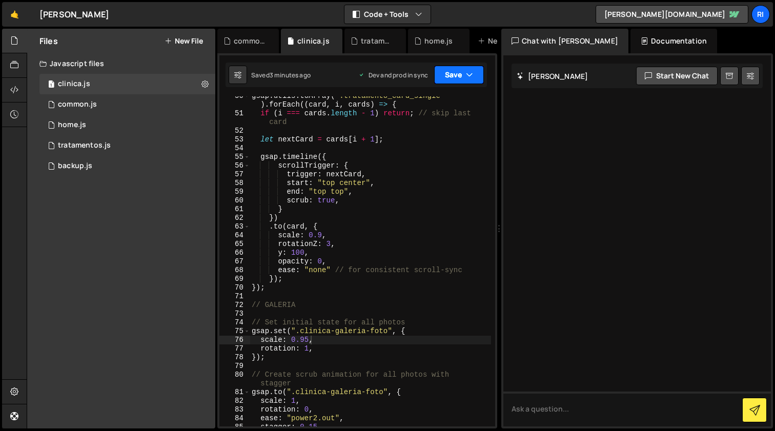
click at [477, 79] on button "Save" at bounding box center [459, 75] width 50 height 18
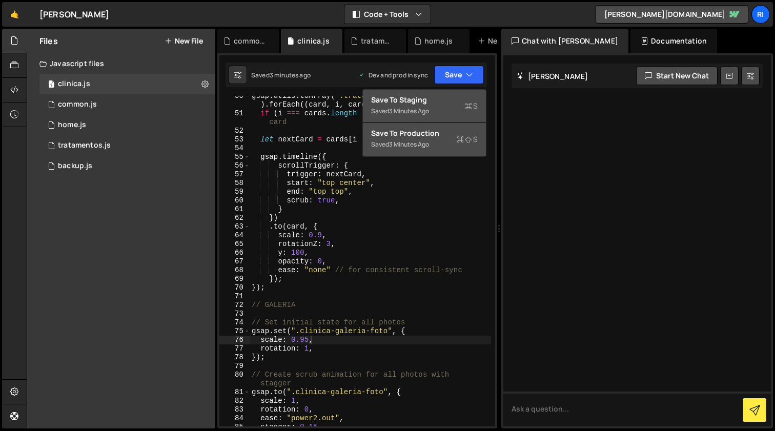
click at [446, 149] on button "Save to Production S Saved 3 minutes ago" at bounding box center [424, 139] width 123 height 33
